Goal: Find specific page/section: Find specific page/section

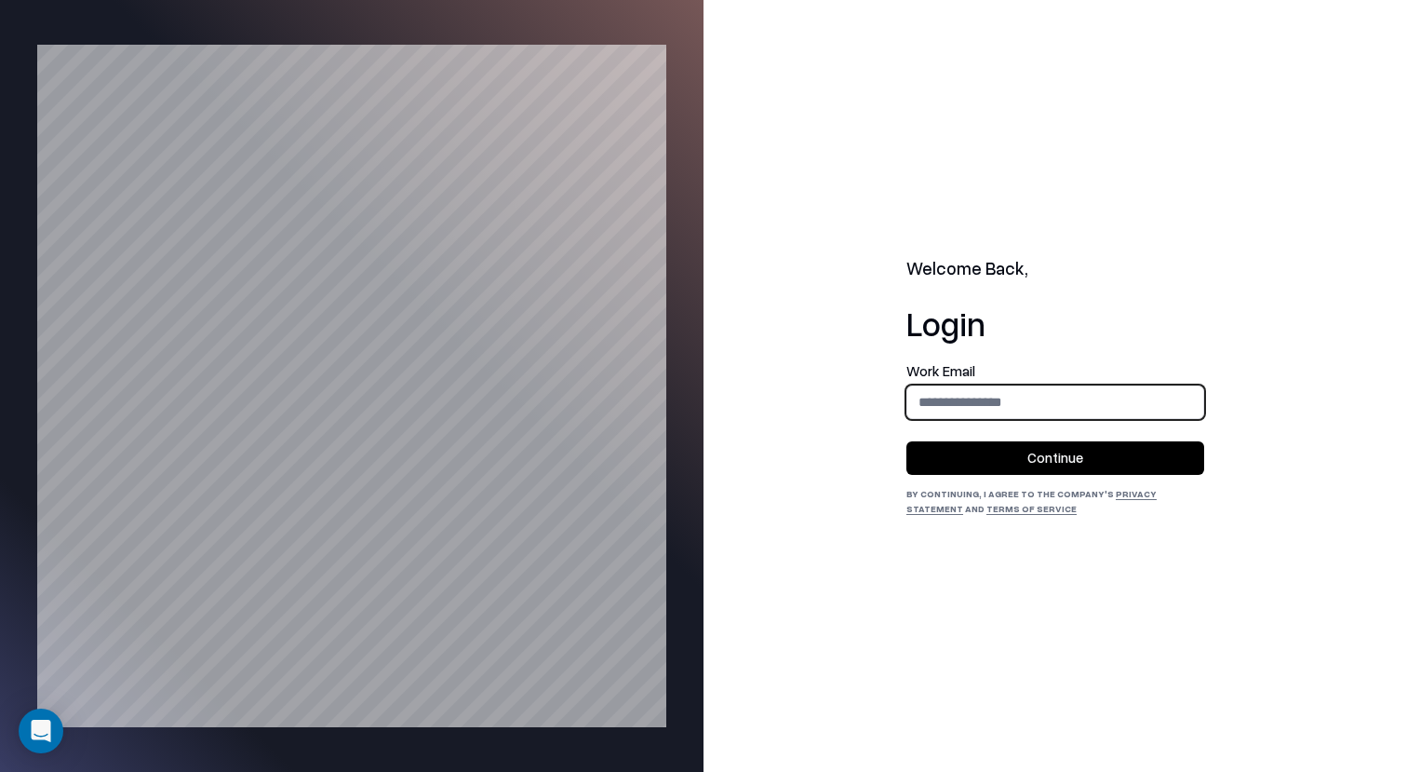
type input "**********"
click at [1033, 454] on button "Continue" at bounding box center [1056, 458] width 298 height 34
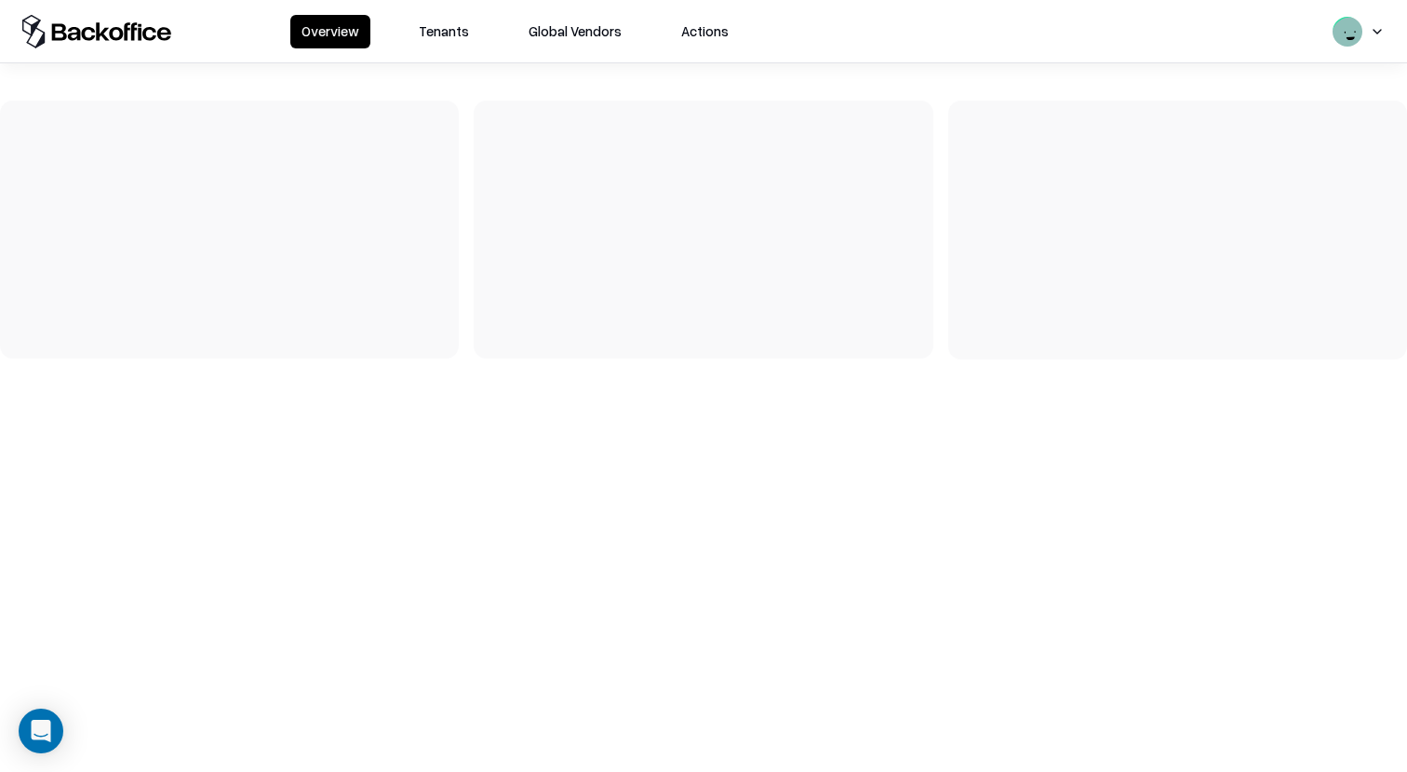
click at [451, 48] on div "Overview Tenants Global Vendors Actions" at bounding box center [703, 31] width 1407 height 62
click at [447, 33] on button "Tenants" at bounding box center [444, 32] width 73 height 34
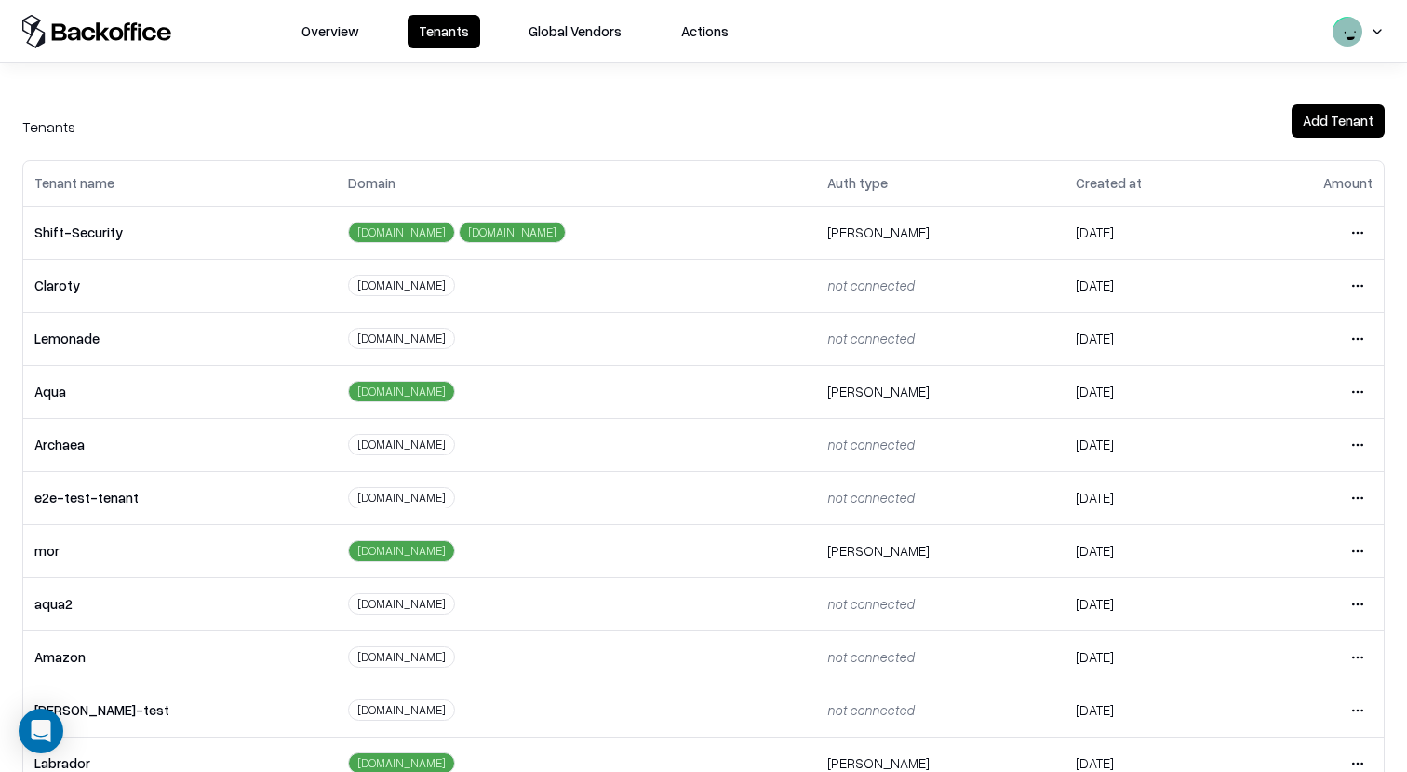
click at [1355, 387] on html "Overview Tenants Global Vendors Actions Tenants Add Tenant Tenant name Domain A…" at bounding box center [703, 386] width 1407 height 772
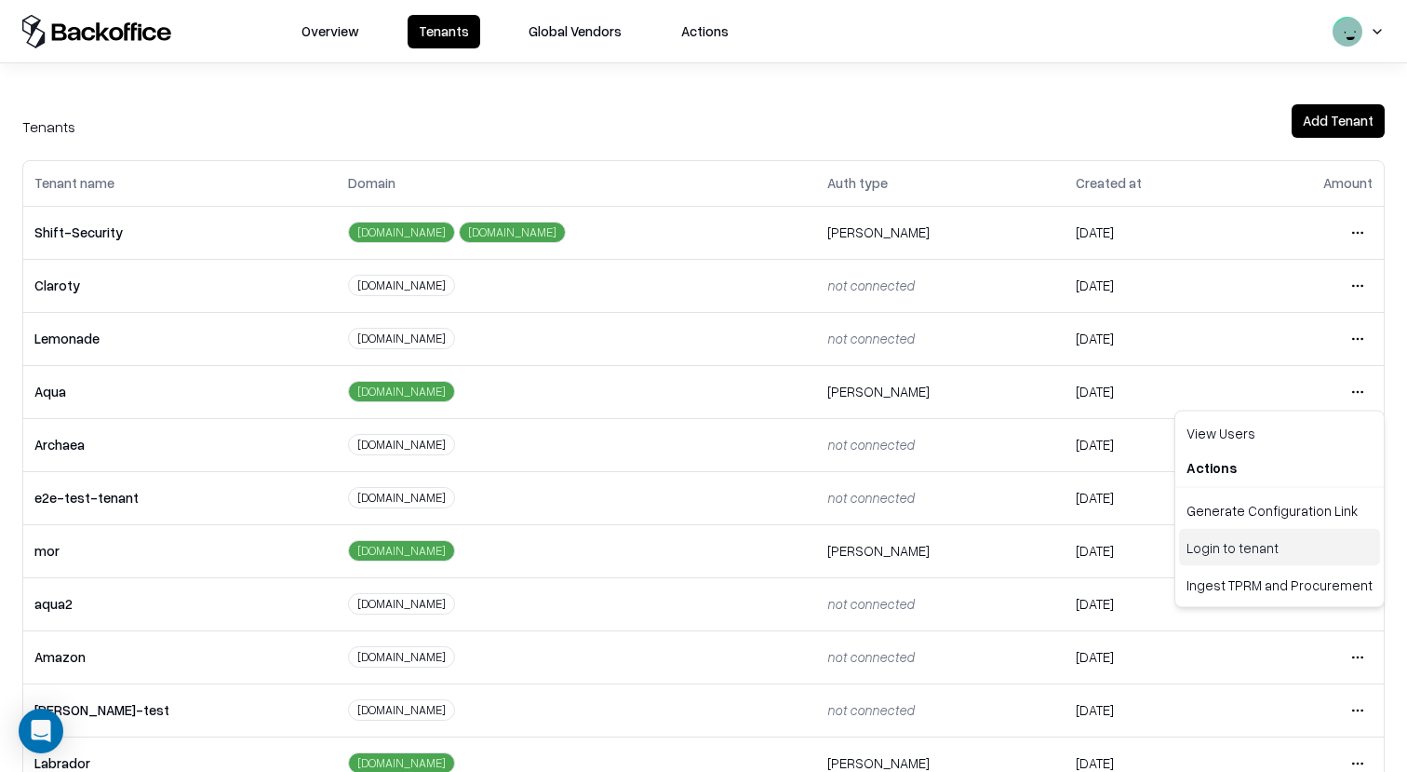
click at [1236, 543] on div "Login to tenant" at bounding box center [1279, 547] width 201 height 37
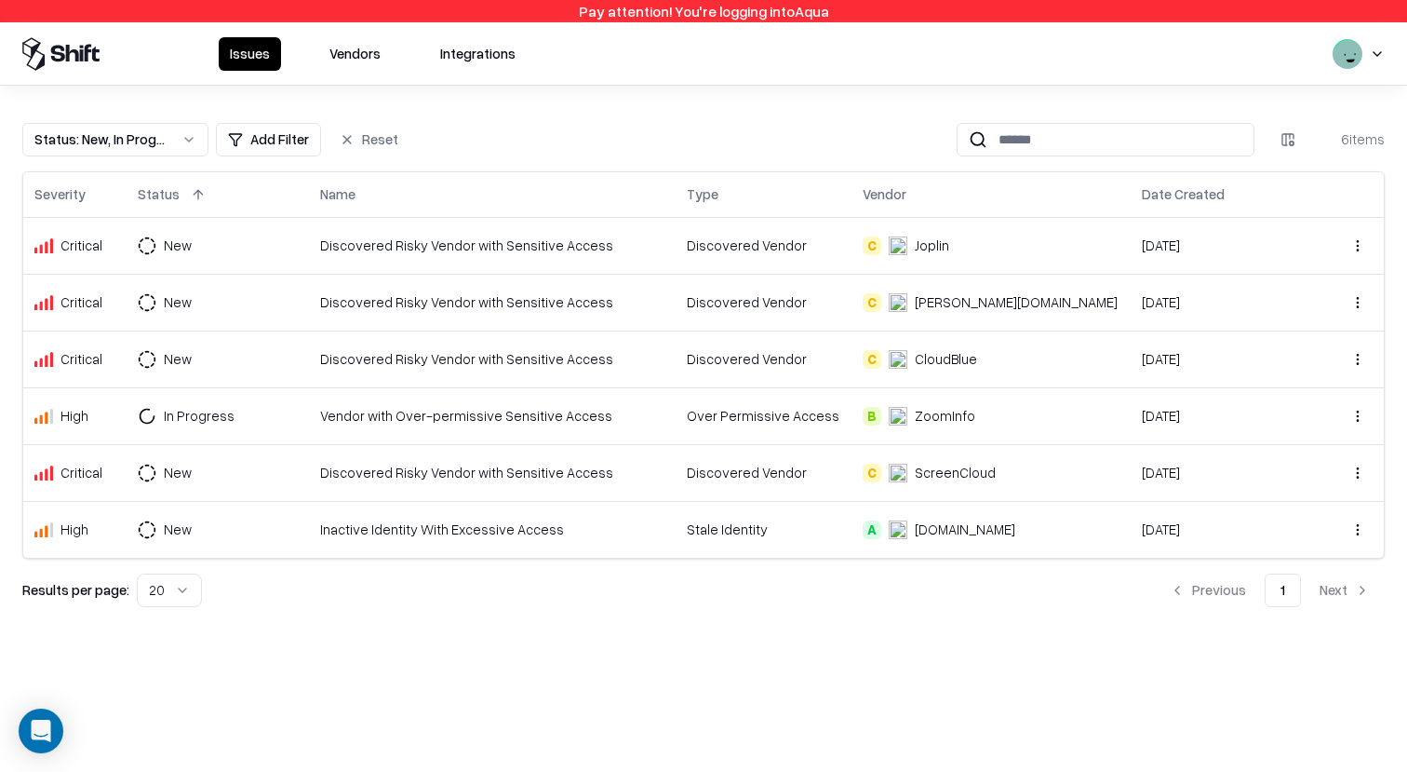
click at [363, 25] on div "Issues Vendors Integrations" at bounding box center [703, 53] width 1407 height 62
click at [363, 52] on button "Vendors" at bounding box center [355, 54] width 74 height 34
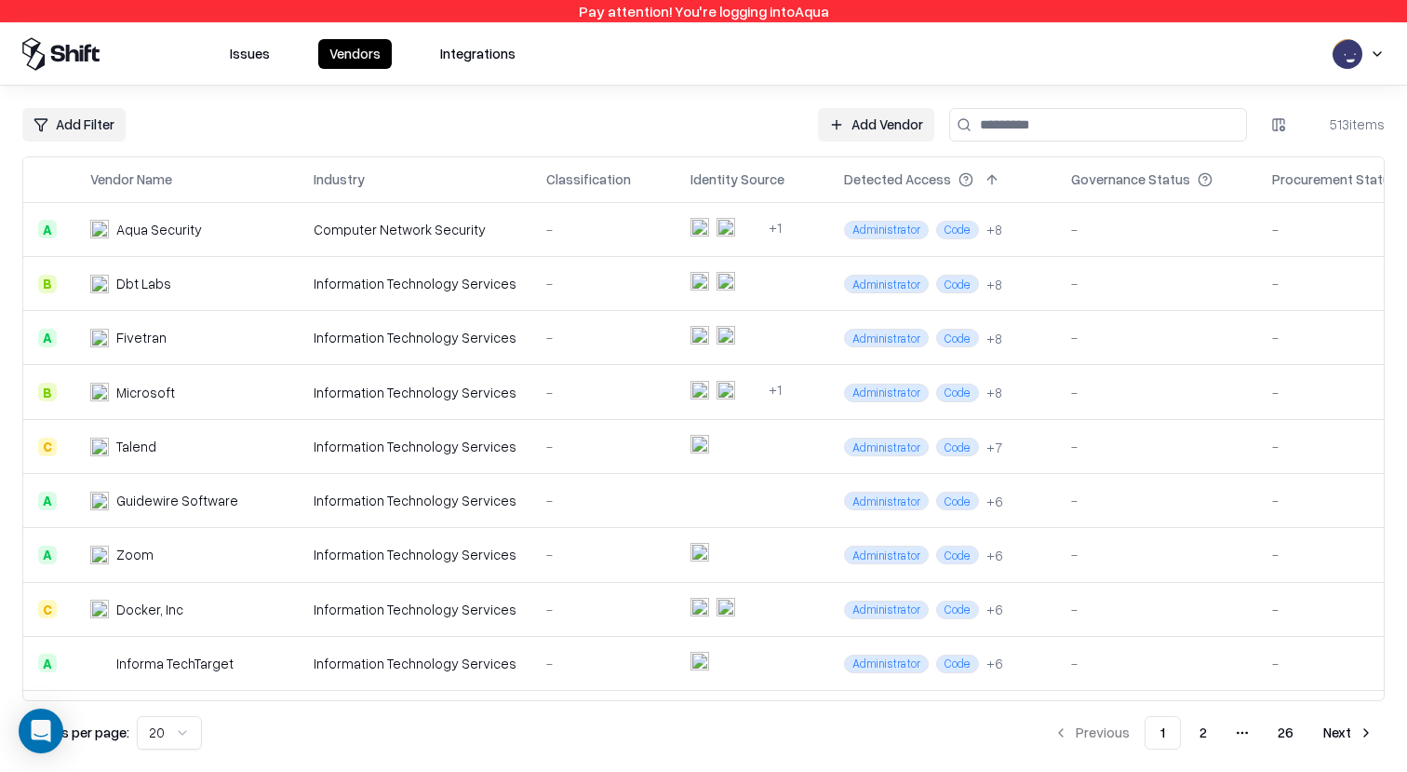
click at [470, 355] on td "Information Technology Services" at bounding box center [415, 338] width 233 height 54
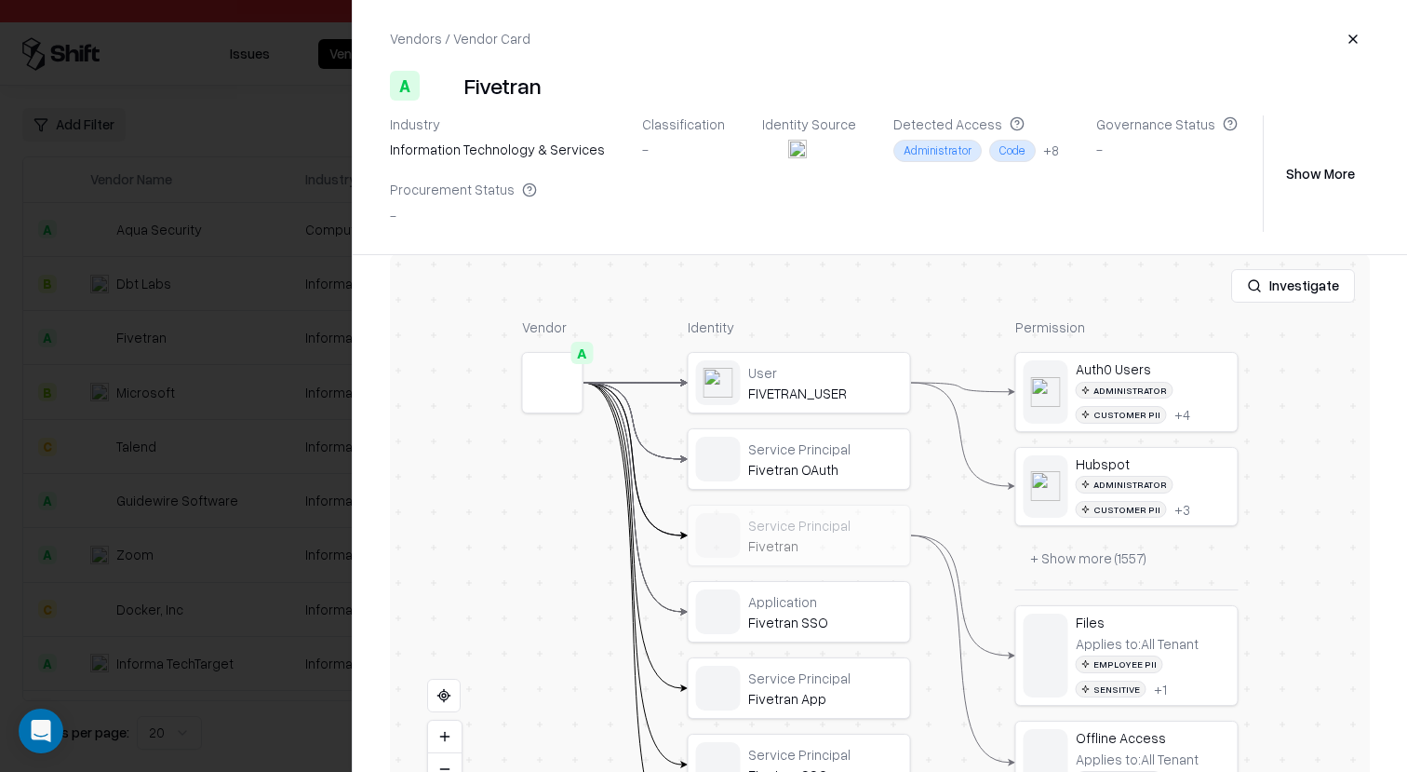
scroll to position [389, 0]
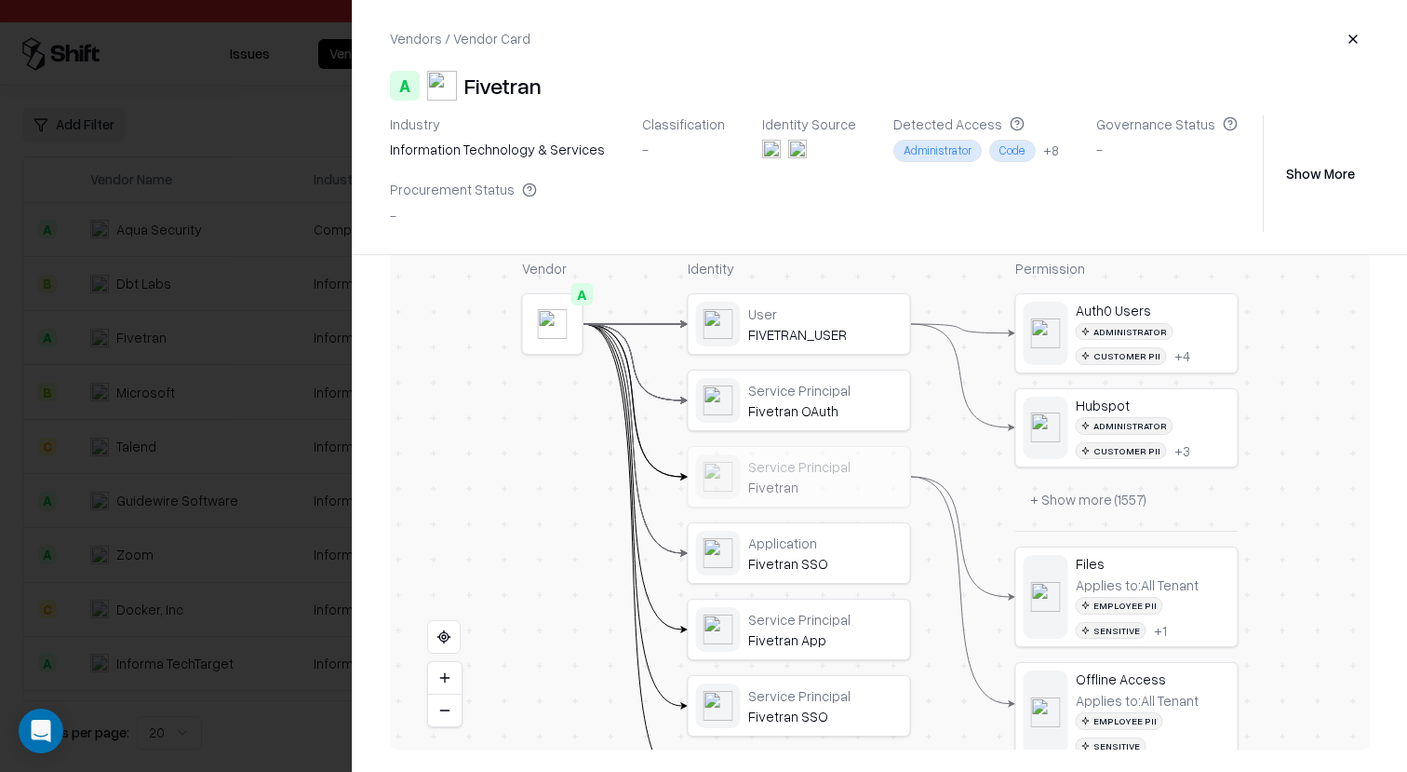
click at [1353, 51] on button "button" at bounding box center [1354, 39] width 34 height 34
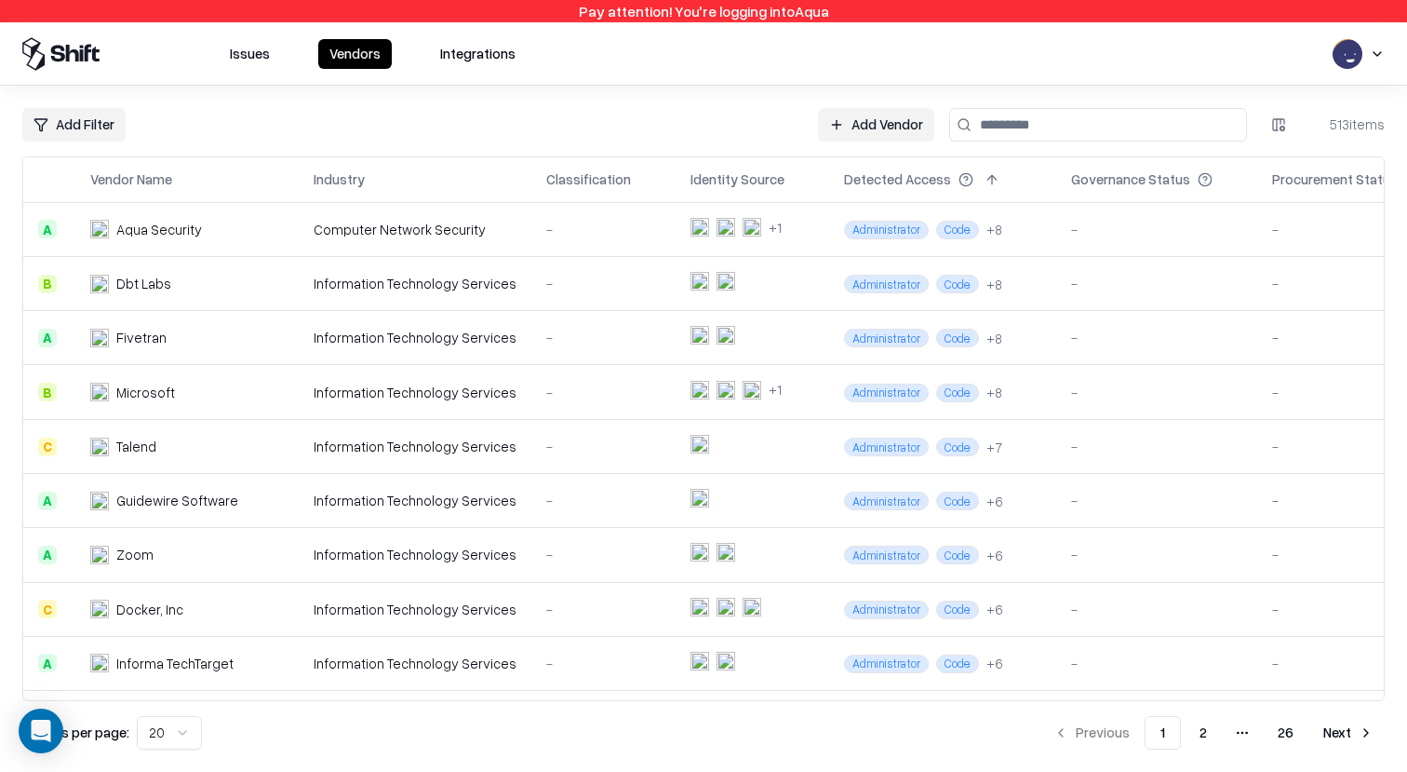
click at [446, 344] on div "Information Technology Services" at bounding box center [415, 338] width 203 height 20
